Goal: Task Accomplishment & Management: Manage account settings

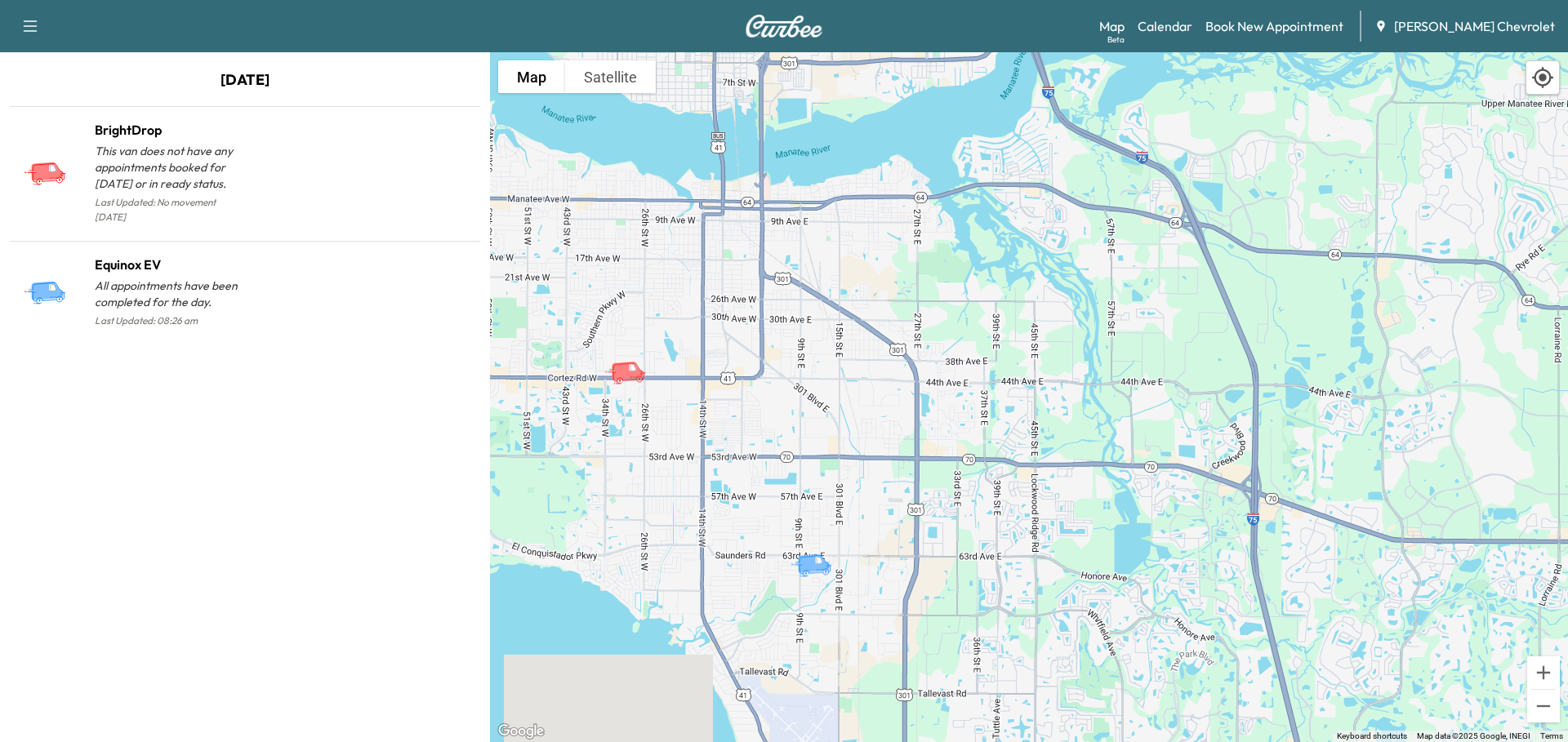
click at [177, 277] on p "All appointments have been completed for the day." at bounding box center [170, 293] width 150 height 32
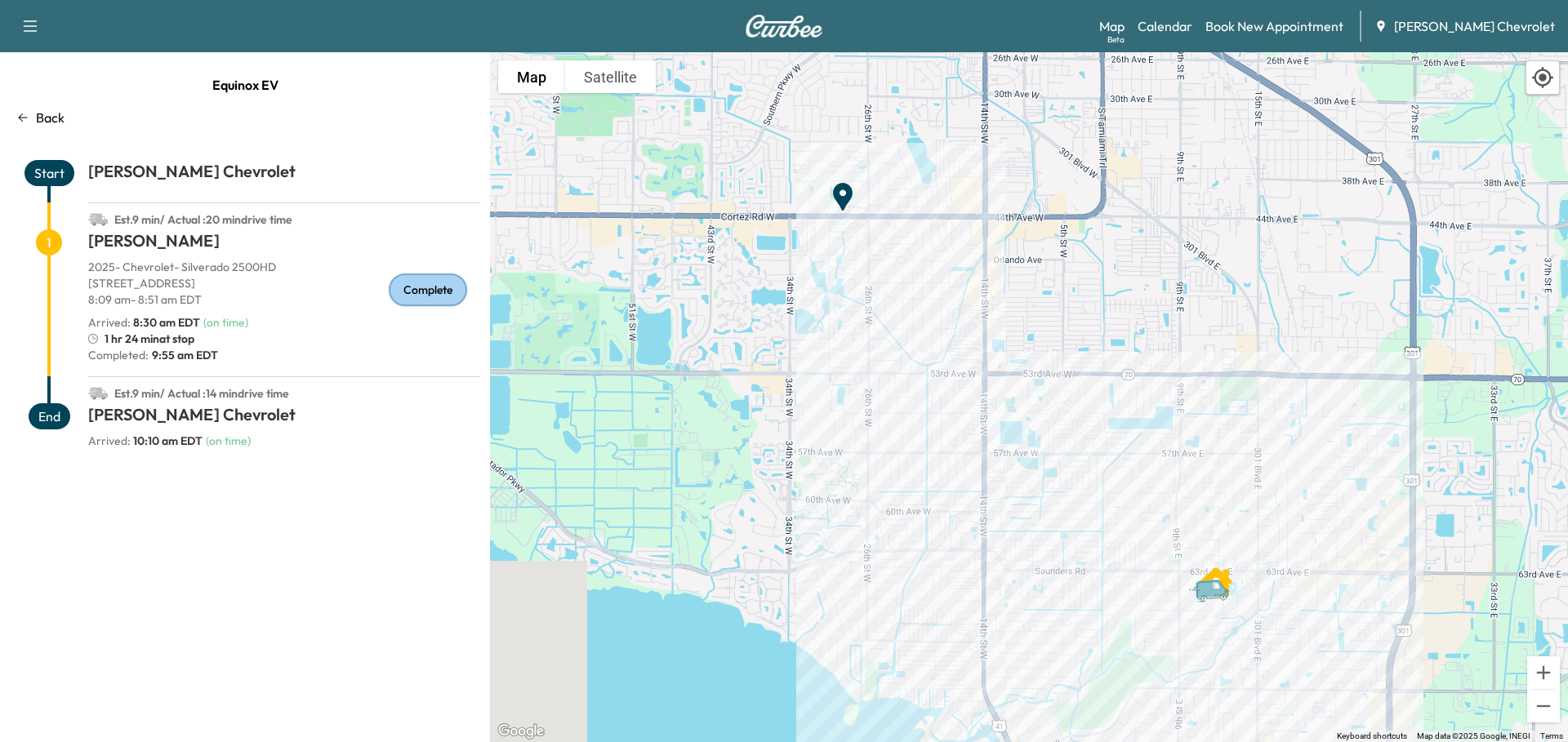
click at [134, 406] on h1 "[PERSON_NAME] Chevrolet" at bounding box center [284, 418] width 392 height 30
click at [232, 248] on h1 "[PERSON_NAME]" at bounding box center [284, 244] width 392 height 30
click at [1182, 21] on link "Calendar" at bounding box center [1165, 26] width 55 height 19
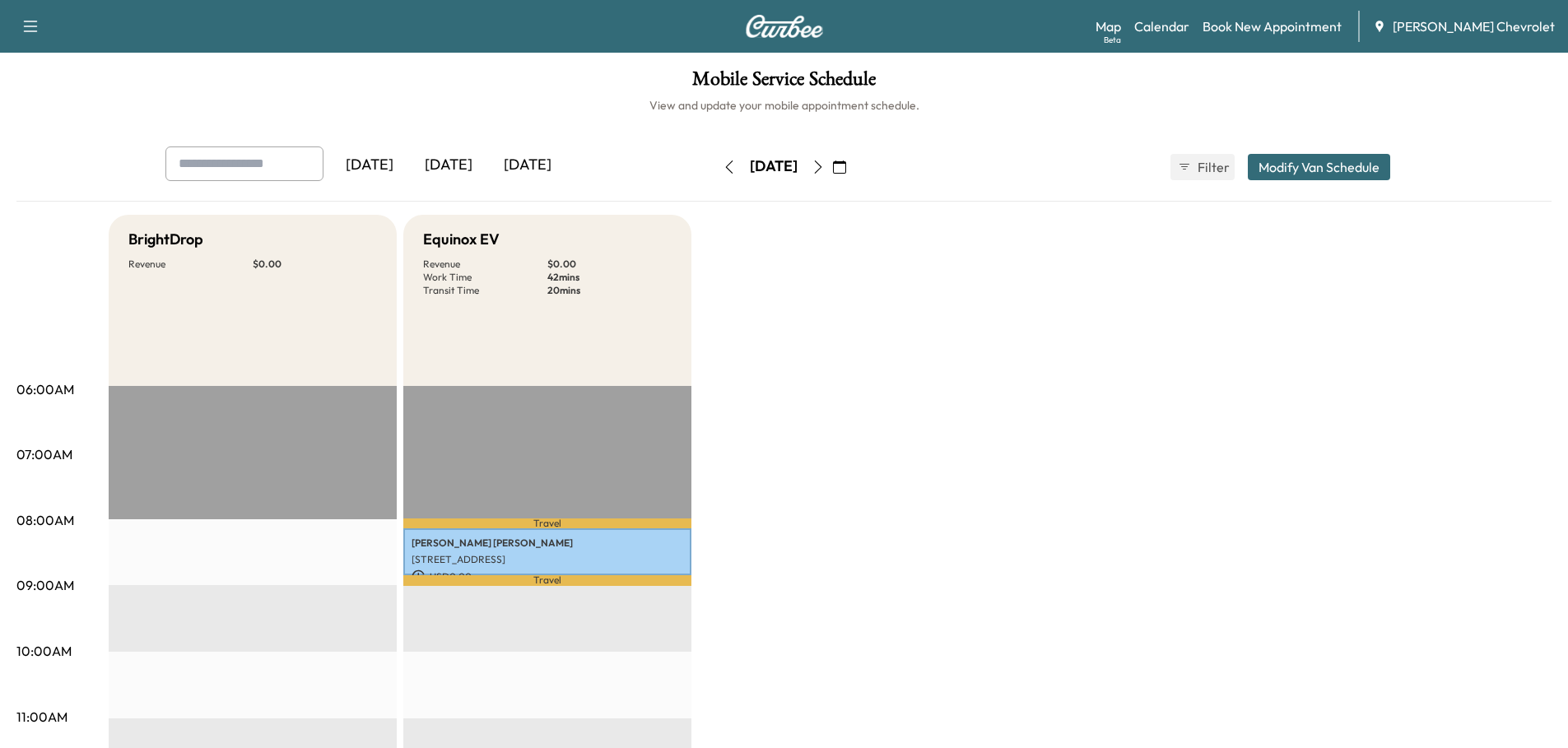
click at [543, 160] on div "[DATE]" at bounding box center [527, 165] width 79 height 38
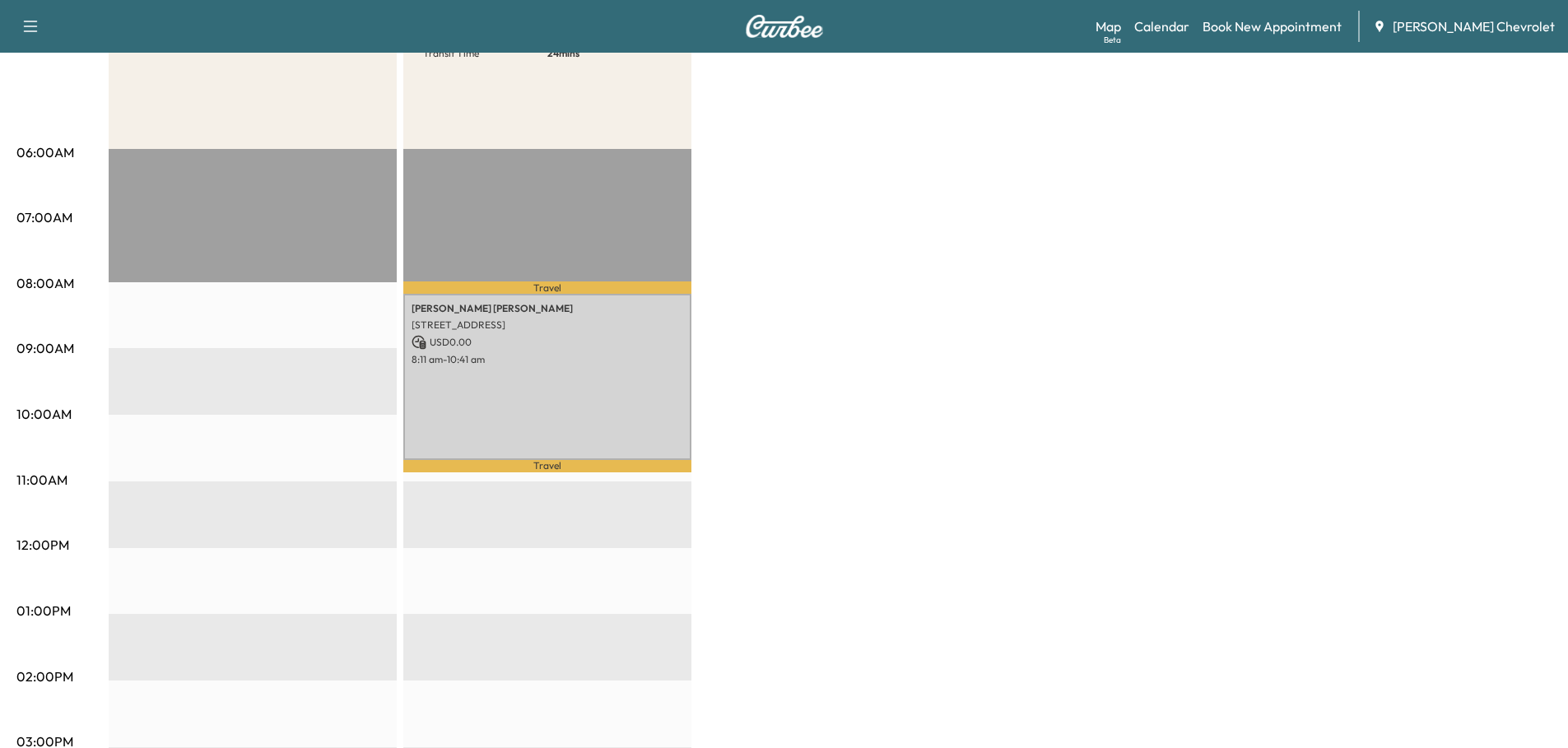
scroll to position [247, 0]
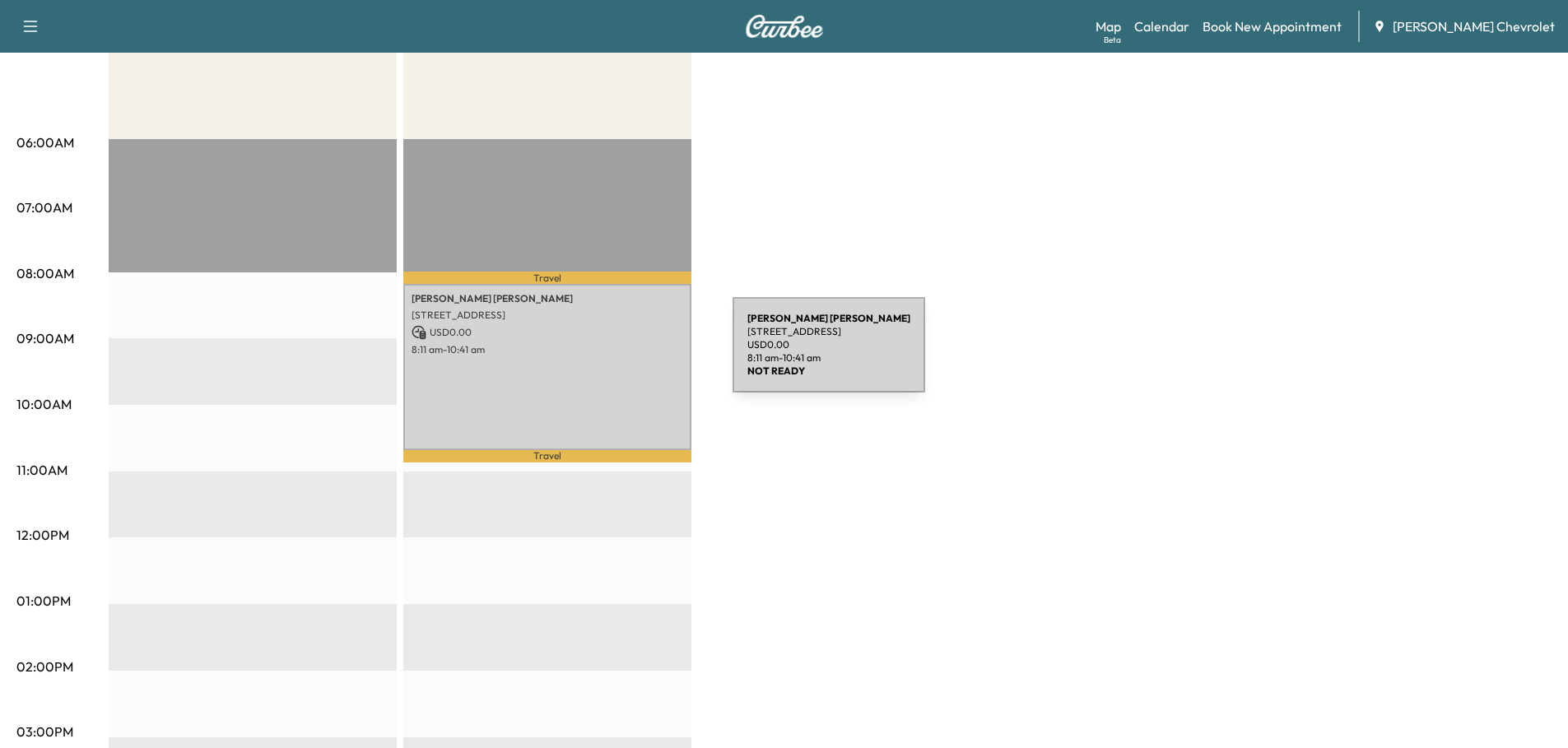
click at [609, 355] on div "[PERSON_NAME] [STREET_ADDRESS][PERSON_NAME] USD 0.00 8:11 am - 10:41 am" at bounding box center [547, 367] width 288 height 167
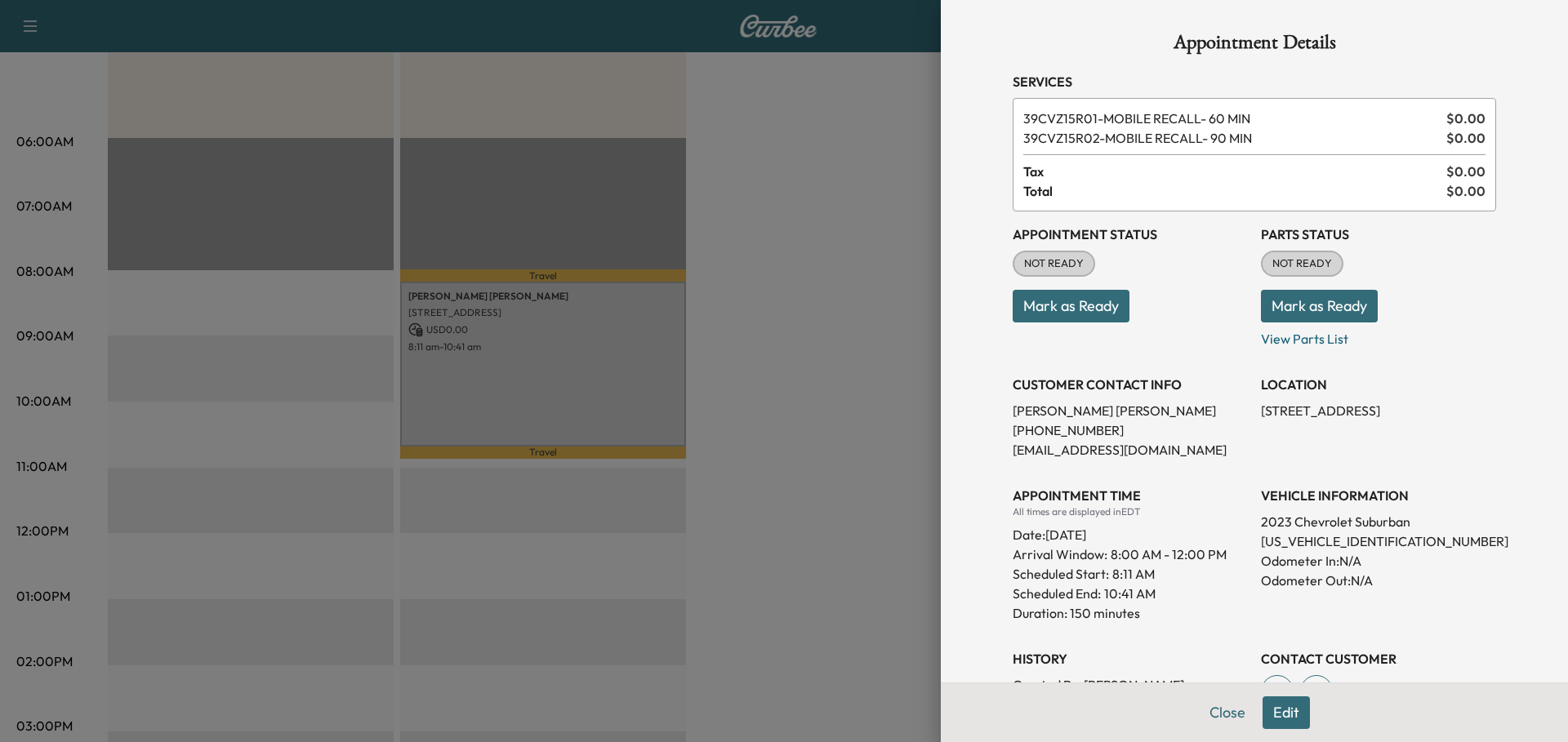
click at [1218, 715] on button "Close" at bounding box center [1227, 712] width 57 height 32
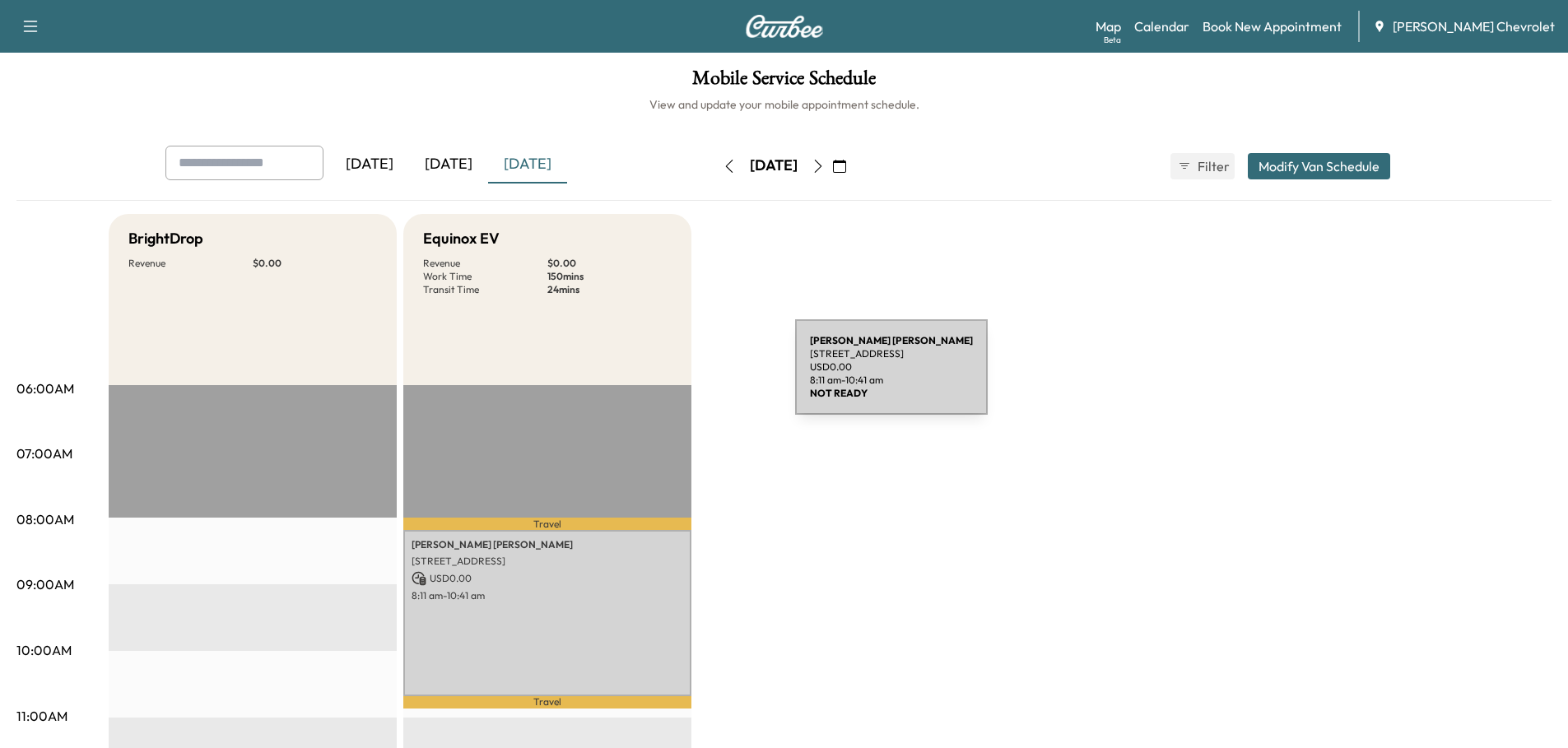
scroll to position [0, 0]
